Goal: Find specific page/section: Find specific page/section

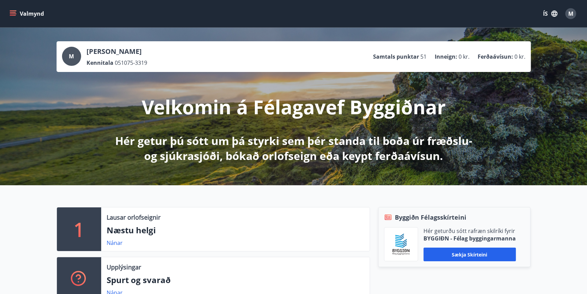
click at [13, 11] on icon "menu" at bounding box center [13, 11] width 7 height 1
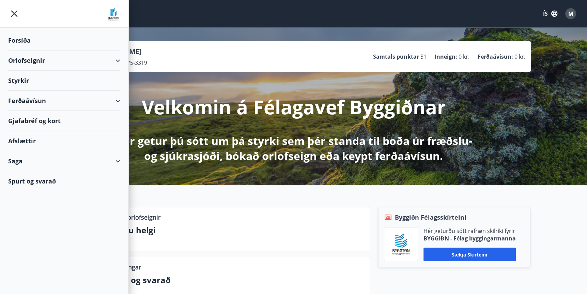
click at [17, 162] on div "Saga" at bounding box center [64, 161] width 112 height 20
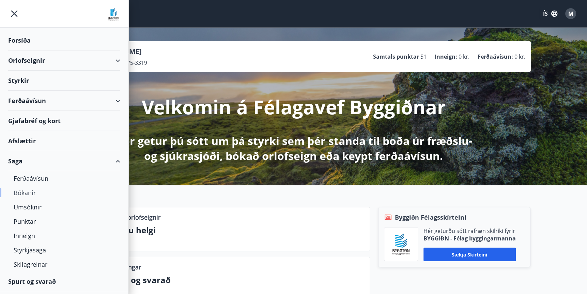
click at [24, 193] on div "Bókanir" at bounding box center [64, 192] width 101 height 14
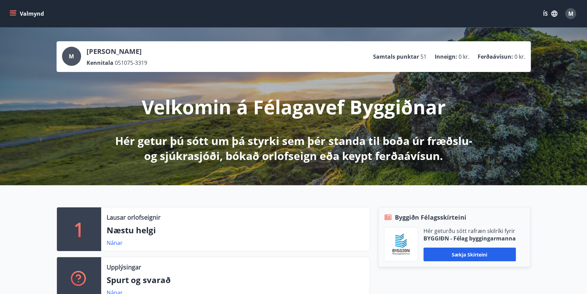
click at [14, 14] on icon "menu" at bounding box center [13, 13] width 7 height 1
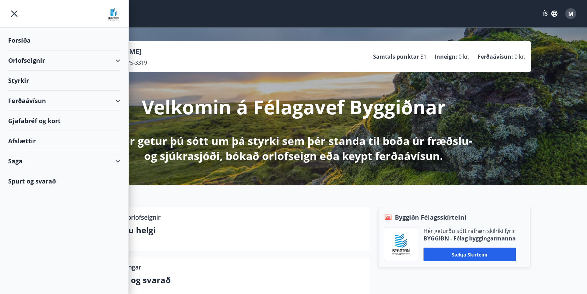
click at [18, 162] on div "Saga" at bounding box center [64, 161] width 112 height 20
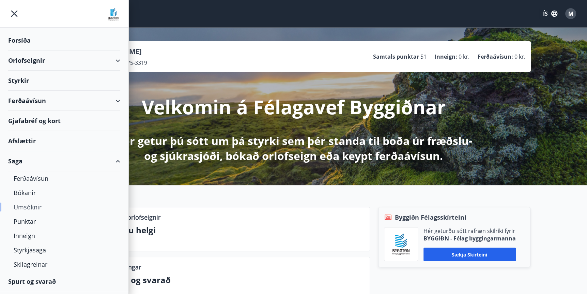
click at [27, 205] on div "Umsóknir" at bounding box center [64, 207] width 101 height 14
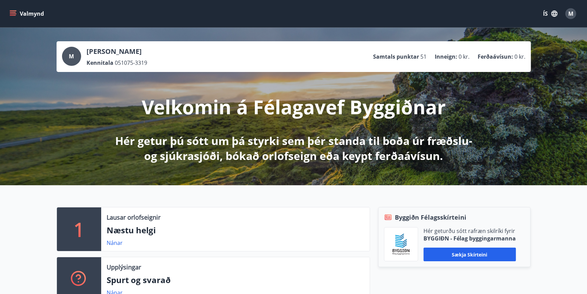
click at [14, 14] on icon "menu" at bounding box center [13, 13] width 7 height 1
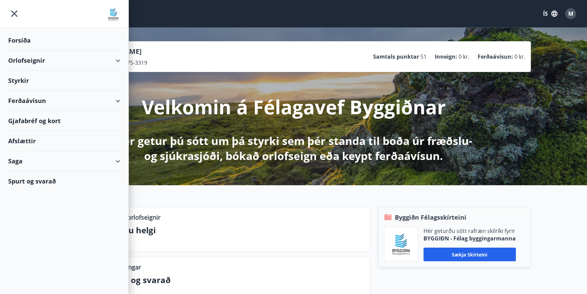
click at [20, 162] on div "Saga" at bounding box center [64, 161] width 112 height 20
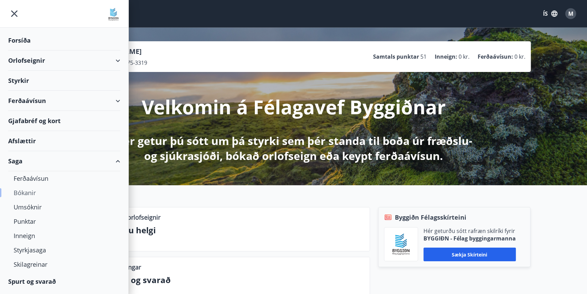
click at [28, 193] on div "Bókanir" at bounding box center [64, 192] width 101 height 14
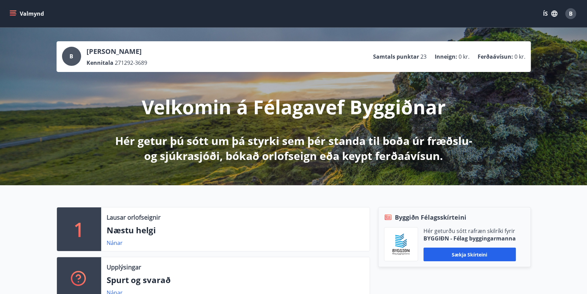
click at [17, 14] on button "Valmynd" at bounding box center [27, 13] width 39 height 12
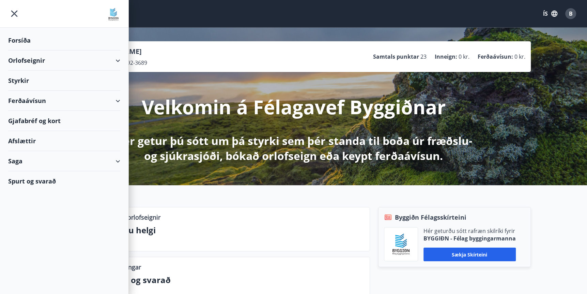
click at [14, 160] on div "Saga" at bounding box center [64, 161] width 112 height 20
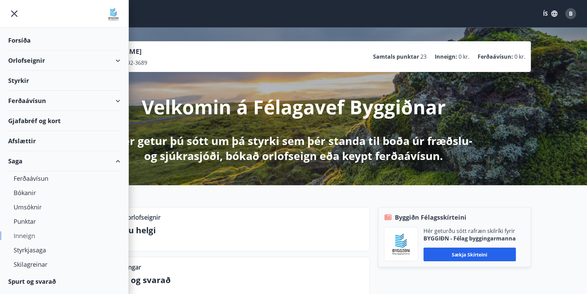
click at [28, 236] on div "Inneign" at bounding box center [64, 235] width 101 height 14
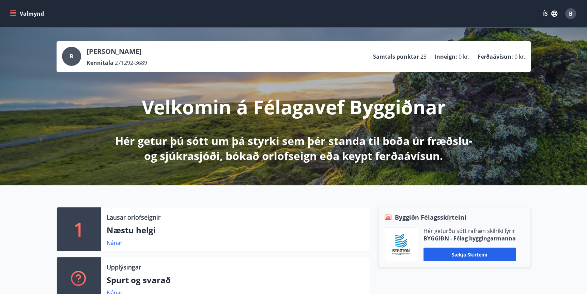
click at [10, 15] on icon "menu" at bounding box center [13, 13] width 7 height 7
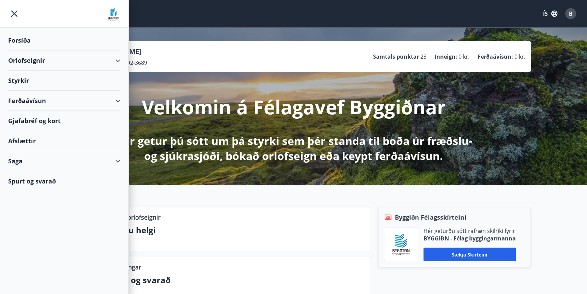
click at [22, 163] on div "Saga" at bounding box center [64, 161] width 112 height 20
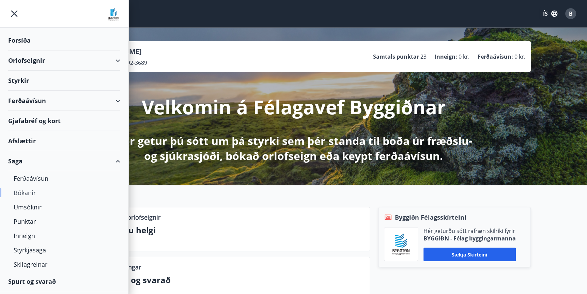
click at [29, 193] on div "Bókanir" at bounding box center [64, 192] width 101 height 14
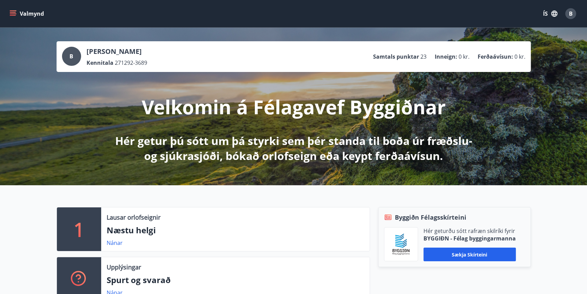
click at [12, 13] on icon "menu" at bounding box center [13, 13] width 7 height 7
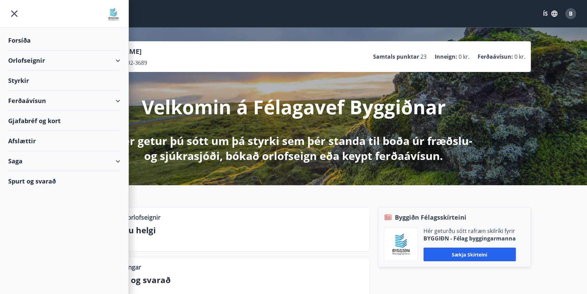
click at [12, 160] on div "Saga" at bounding box center [64, 161] width 112 height 20
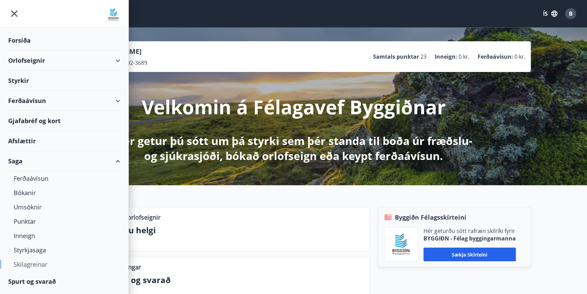
click at [33, 264] on div "Skilagreinar" at bounding box center [64, 264] width 101 height 14
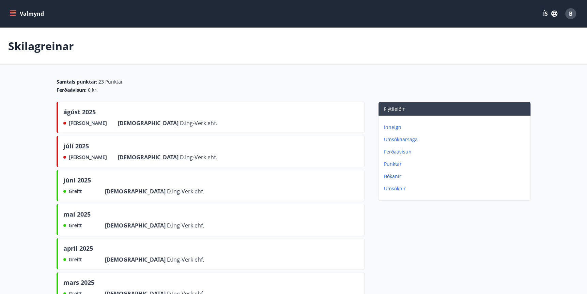
click at [17, 10] on button "Valmynd" at bounding box center [27, 13] width 39 height 12
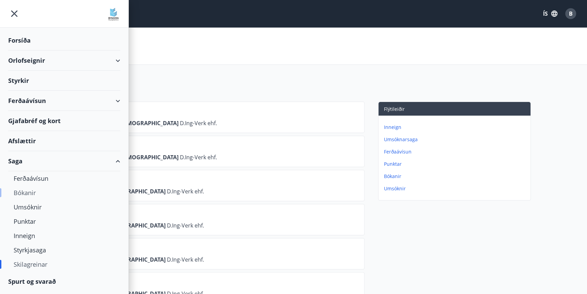
click at [33, 193] on div "Bókanir" at bounding box center [64, 192] width 101 height 14
